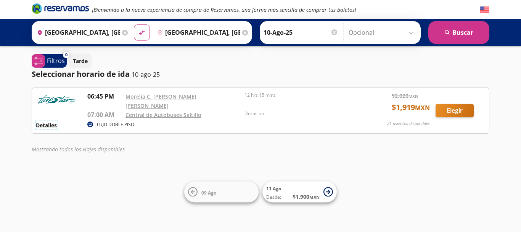
click at [48, 121] on button "Detalles" at bounding box center [46, 125] width 21 height 8
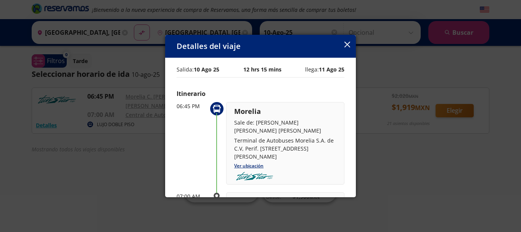
click at [344, 43] on div "Detalles del viaje" at bounding box center [260, 46] width 191 height 23
click at [346, 43] on icon "button" at bounding box center [347, 45] width 6 height 6
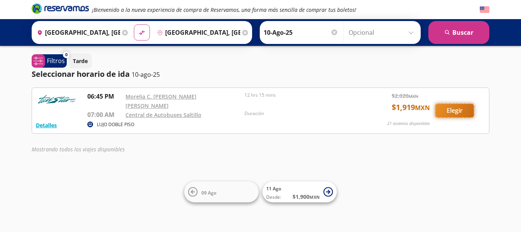
click at [444, 108] on button "Elegir" at bounding box center [455, 110] width 38 height 13
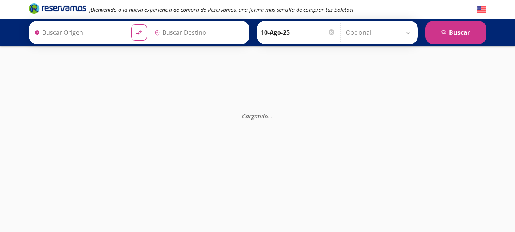
type input "[GEOGRAPHIC_DATA], [GEOGRAPHIC_DATA]"
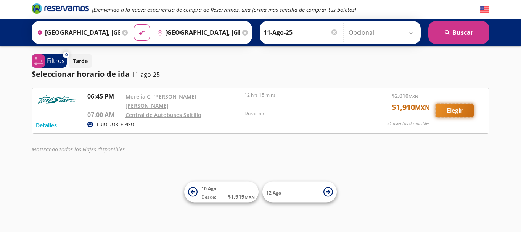
click at [447, 106] on button "Elegir" at bounding box center [455, 110] width 38 height 13
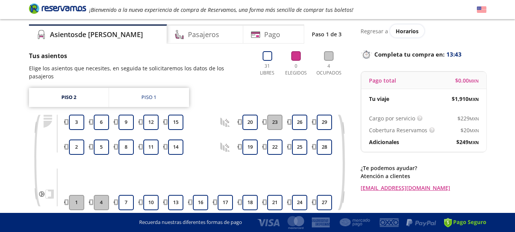
scroll to position [22, 0]
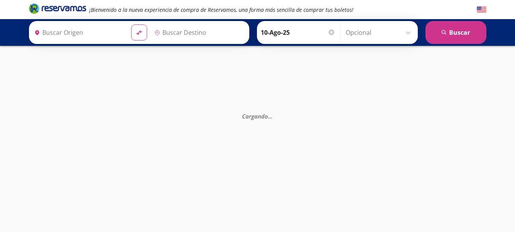
type input "[GEOGRAPHIC_DATA], [GEOGRAPHIC_DATA]"
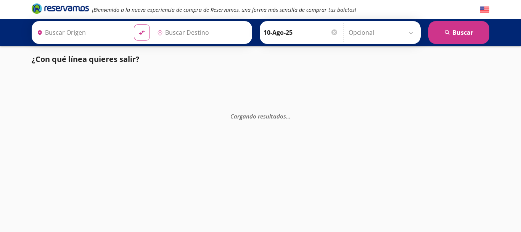
type input "[GEOGRAPHIC_DATA], [GEOGRAPHIC_DATA]"
